Goal: Find specific page/section: Find specific page/section

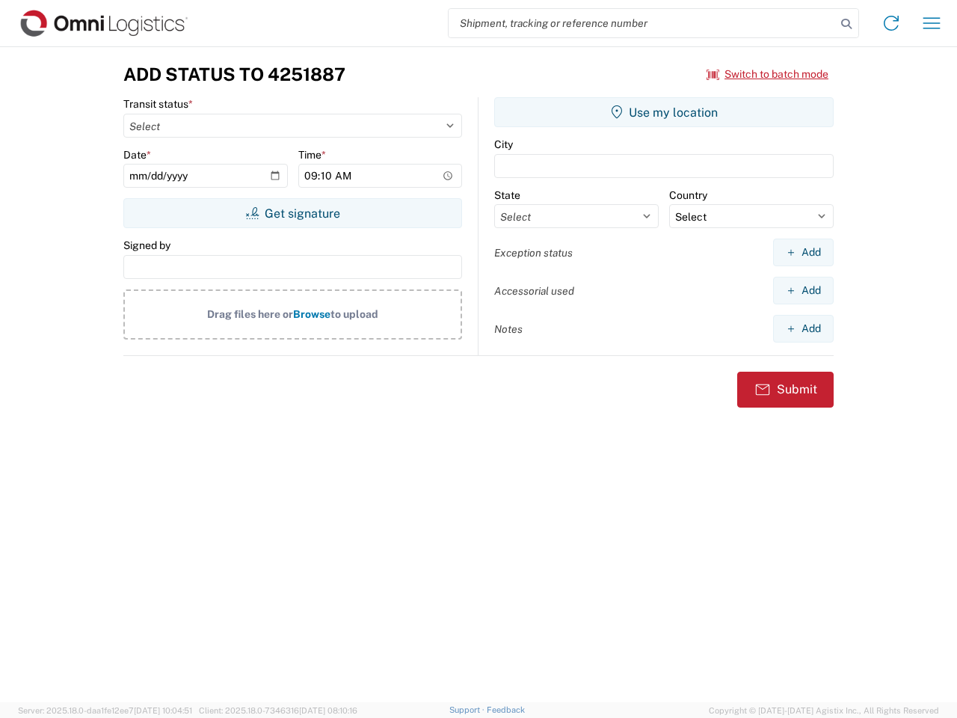
click at [642, 23] on input "search" at bounding box center [642, 23] width 387 height 28
click at [847, 24] on icon at bounding box center [846, 23] width 21 height 21
click at [891, 23] on icon at bounding box center [891, 23] width 24 height 24
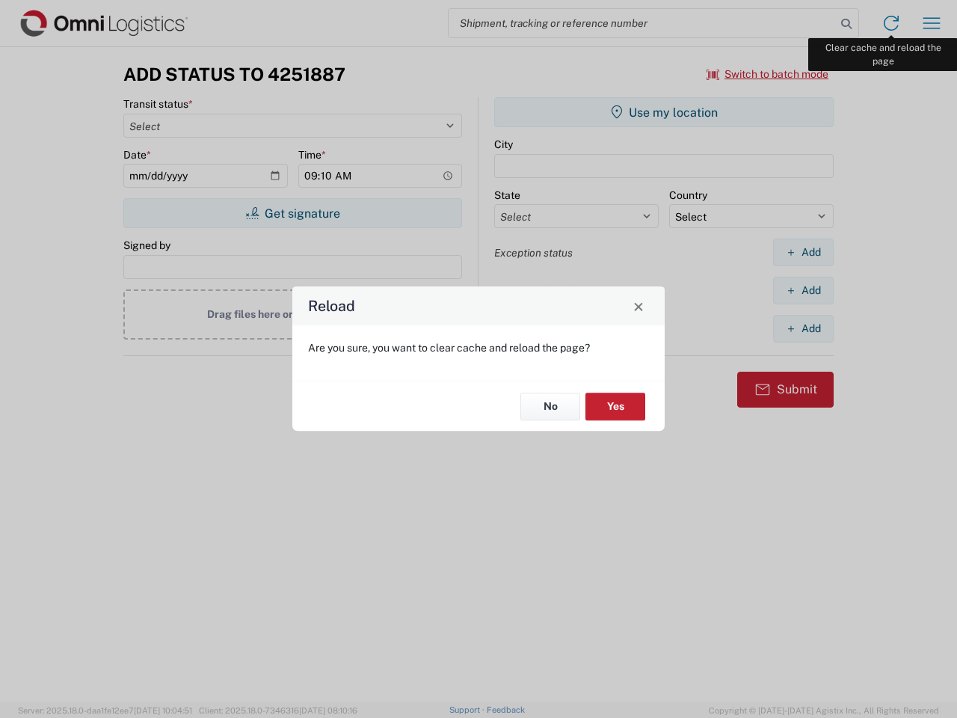
click at [932, 23] on div "Reload Are you sure, you want to clear cache and reload the page? No Yes" at bounding box center [478, 359] width 957 height 718
click at [768, 74] on div "Reload Are you sure, you want to clear cache and reload the page? No Yes" at bounding box center [478, 359] width 957 height 718
click at [292, 213] on div "Reload Are you sure, you want to clear cache and reload the page? No Yes" at bounding box center [478, 359] width 957 height 718
click at [664, 112] on div "Reload Are you sure, you want to clear cache and reload the page? No Yes" at bounding box center [478, 359] width 957 height 718
click at [803, 252] on div "Reload Are you sure, you want to clear cache and reload the page? No Yes" at bounding box center [478, 359] width 957 height 718
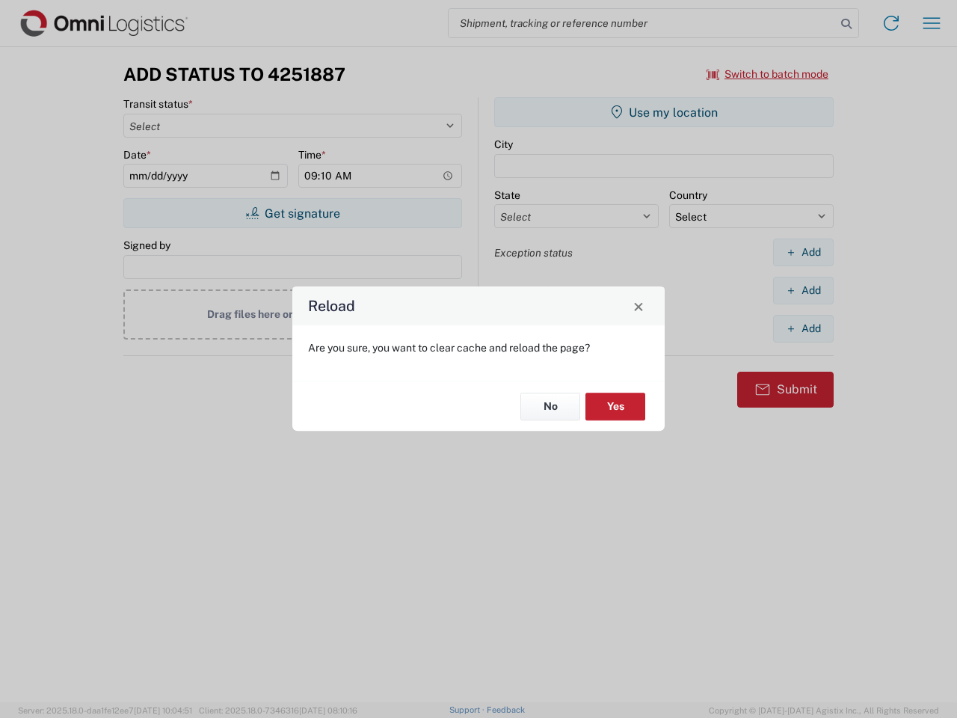
click at [803, 290] on div "Reload Are you sure, you want to clear cache and reload the page? No Yes" at bounding box center [478, 359] width 957 height 718
click at [803, 328] on div "Reload Are you sure, you want to clear cache and reload the page? No Yes" at bounding box center [478, 359] width 957 height 718
